Goal: Information Seeking & Learning: Learn about a topic

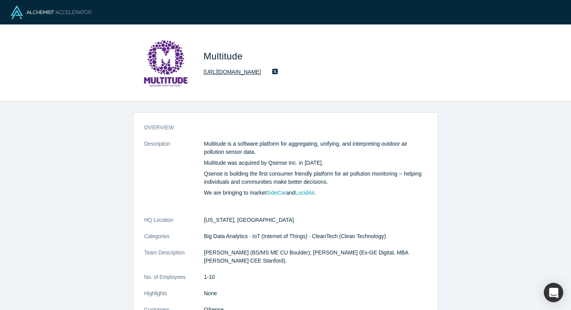
click at [229, 73] on link "[URL][DOMAIN_NAME]" at bounding box center [231, 72] width 57 height 8
click at [204, 162] on p "Multitude was acquired by Qsense Inc. in [DATE]." at bounding box center [315, 163] width 223 height 8
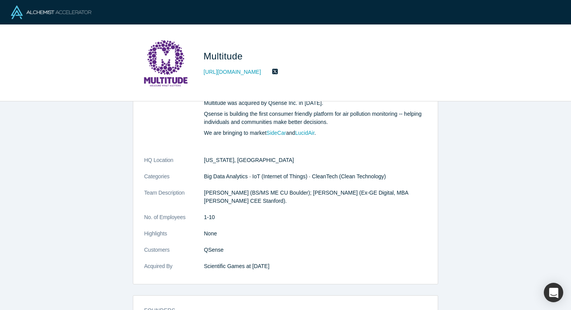
scroll to position [62, 0]
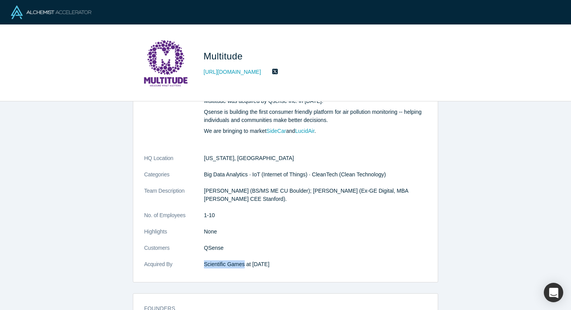
drag, startPoint x: 203, startPoint y: 266, endPoint x: 243, endPoint y: 268, distance: 40.1
click at [243, 268] on dl "Description Multitude is a software platform for aggregating, unifying, and int…" at bounding box center [285, 177] width 283 height 198
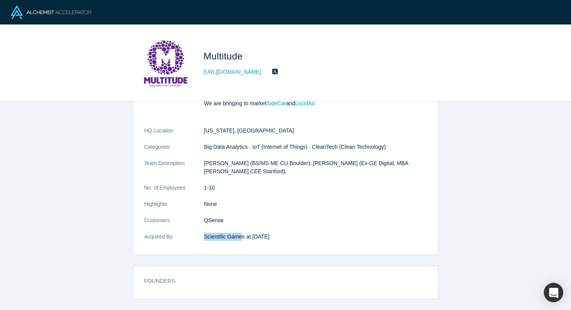
scroll to position [0, 0]
